Goal: Task Accomplishment & Management: Use online tool/utility

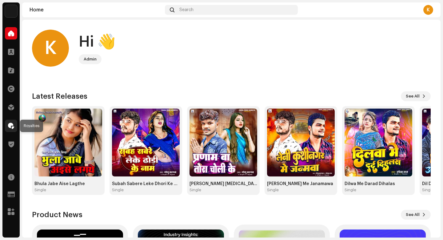
click at [10, 126] on span at bounding box center [11, 125] width 6 height 5
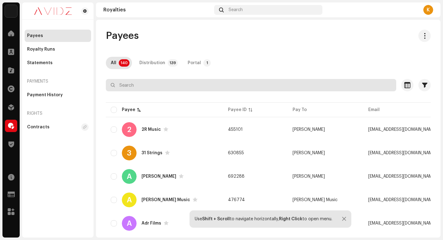
click at [176, 87] on input "text" at bounding box center [251, 85] width 291 height 12
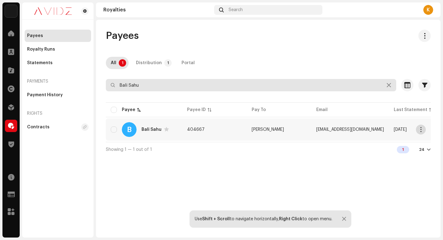
type input "Bali Sahu"
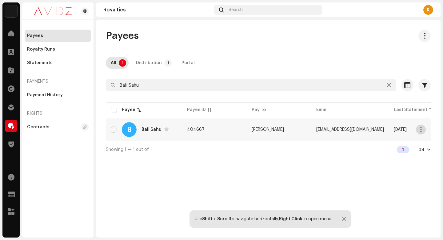
click at [418, 130] on button "button" at bounding box center [421, 129] width 10 height 10
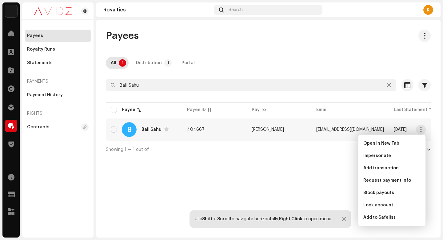
click at [309, 132] on td "[PERSON_NAME]" at bounding box center [279, 129] width 65 height 22
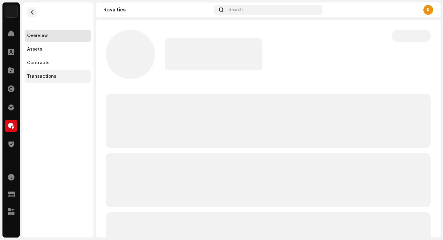
click at [61, 78] on div "Transactions" at bounding box center [58, 76] width 62 height 5
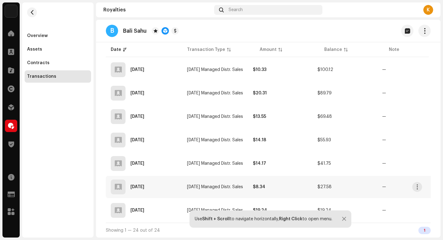
scroll to position [558, 0]
click at [343, 219] on div at bounding box center [344, 218] width 4 height 5
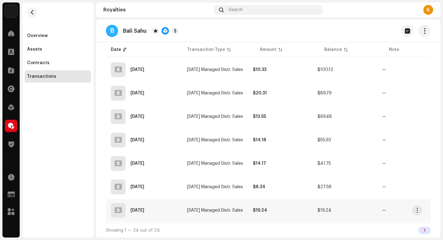
scroll to position [0, 0]
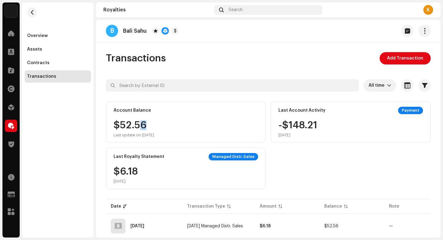
drag, startPoint x: 159, startPoint y: 126, endPoint x: 141, endPoint y: 128, distance: 18.4
click at [140, 129] on div "$52.56 Last update on [DATE]" at bounding box center [134, 128] width 41 height 17
click at [200, 129] on div "$52.56 Last update on [DATE]" at bounding box center [186, 128] width 145 height 17
click at [422, 28] on span "button" at bounding box center [425, 30] width 6 height 5
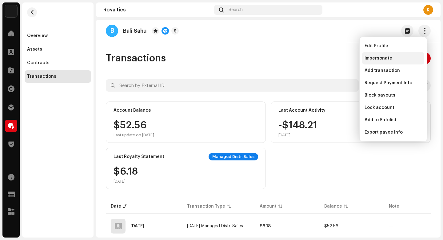
click at [373, 58] on span "Impersonate" at bounding box center [379, 58] width 28 height 5
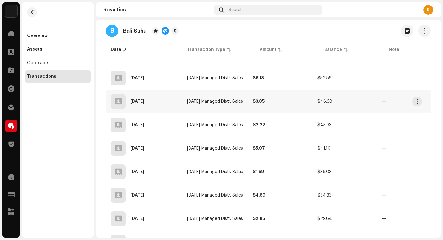
scroll to position [175, 0]
